Goal: Check status

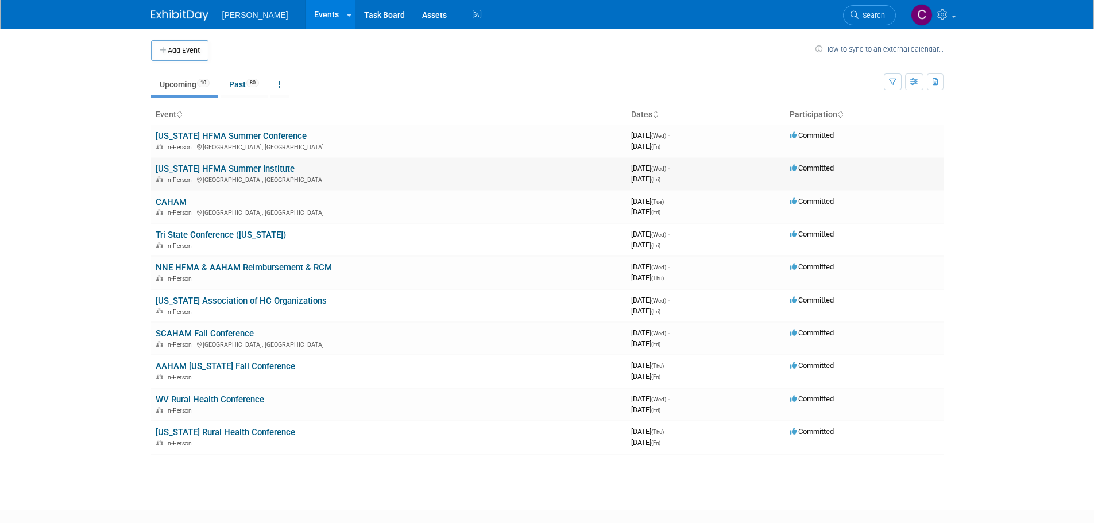
click at [210, 171] on link "[US_STATE] HFMA Summer Institute" at bounding box center [225, 169] width 139 height 10
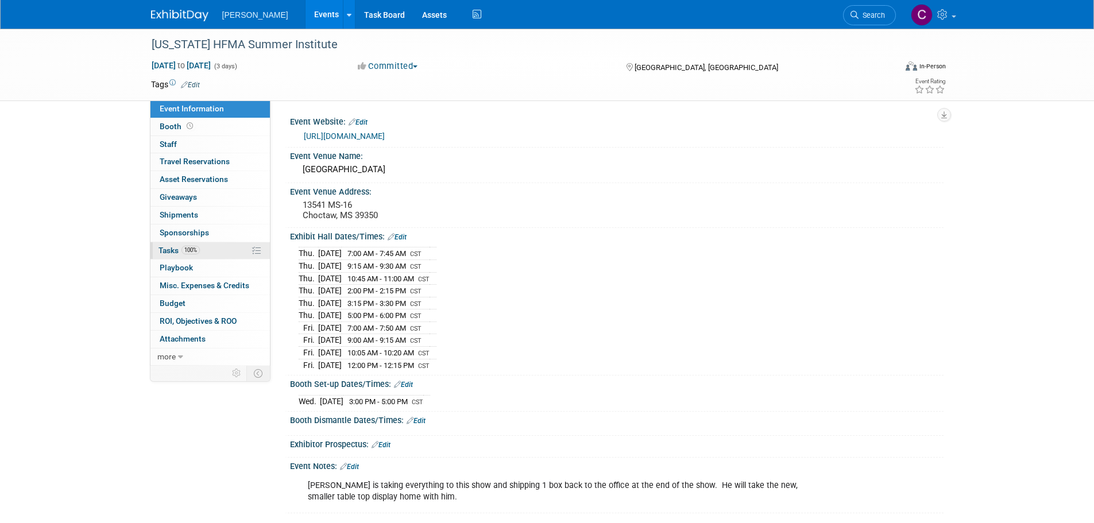
click at [173, 246] on span "Tasks 100%" at bounding box center [179, 250] width 41 height 9
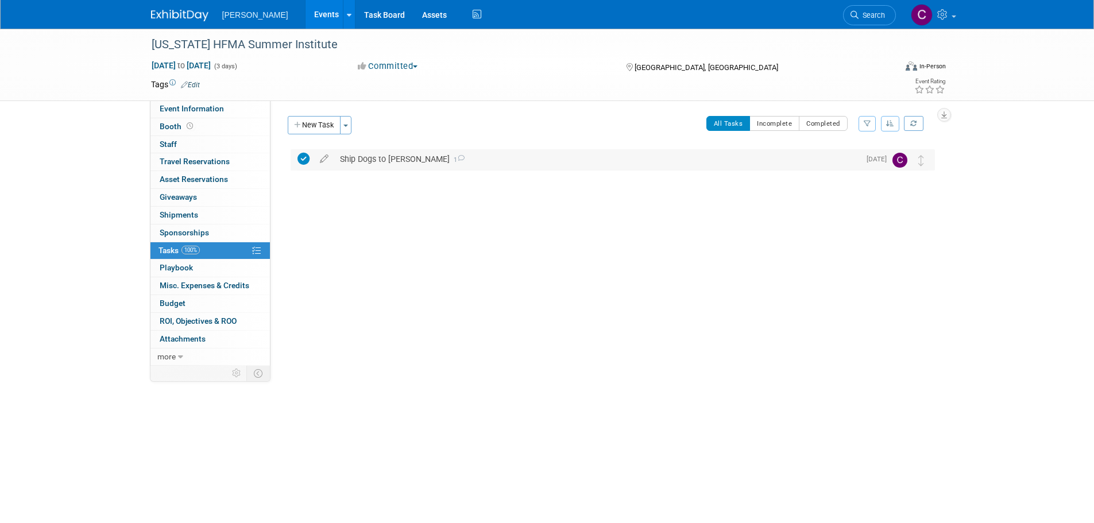
click at [456, 156] on div "Ship Dogs to Lee 1" at bounding box center [596, 159] width 525 height 20
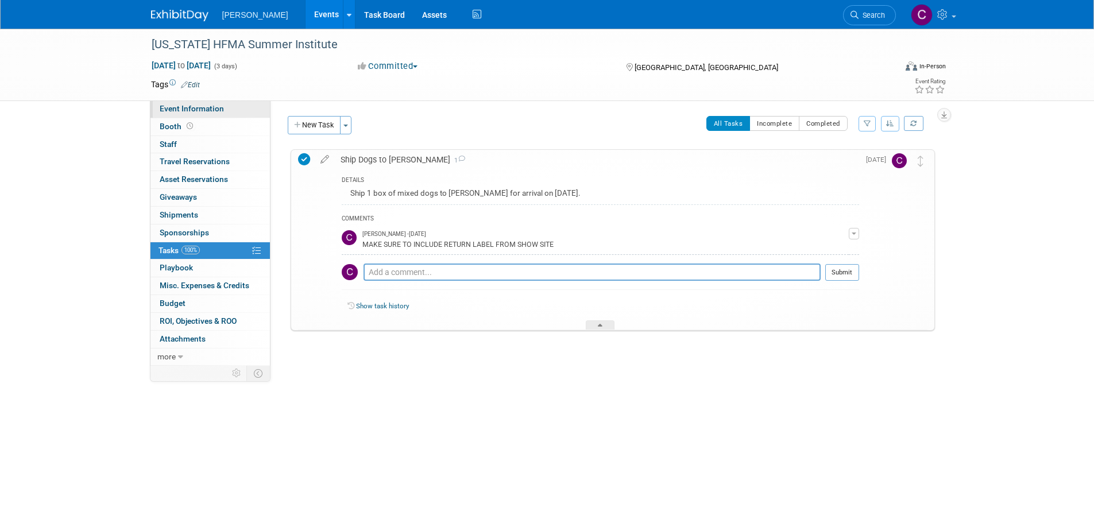
click at [164, 106] on span "Event Information" at bounding box center [192, 108] width 64 height 9
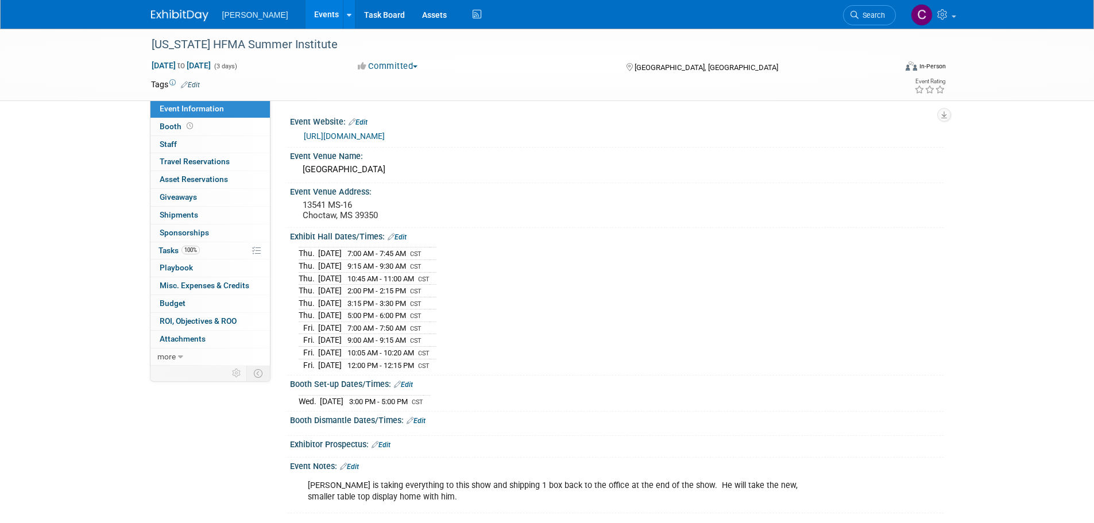
click at [385, 132] on link "https://web.cvent.com/event/94ce28f2-03a8-4551-a4cd-cd3de66fd1f8/summary" at bounding box center [344, 136] width 81 height 9
click at [167, 248] on span "Tasks 100%" at bounding box center [179, 250] width 41 height 9
